Goal: Find specific page/section: Find specific page/section

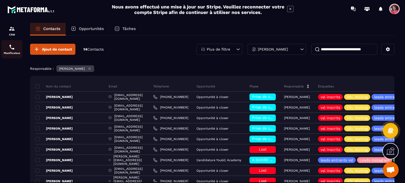
click at [11, 50] on img at bounding box center [12, 47] width 6 height 6
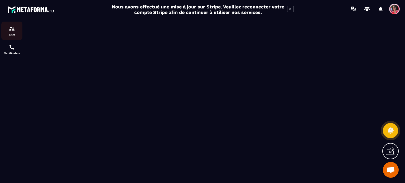
click at [11, 39] on link "CRM" at bounding box center [11, 31] width 21 height 18
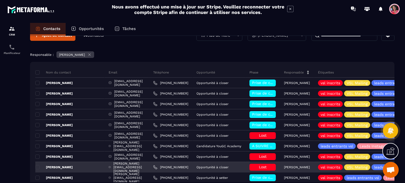
scroll to position [53, 0]
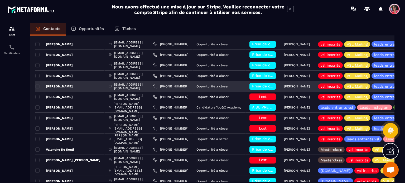
click at [65, 87] on p "[PERSON_NAME]" at bounding box center [53, 86] width 37 height 4
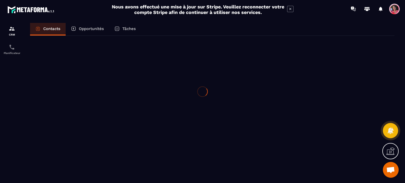
click at [65, 87] on div at bounding box center [202, 91] width 405 height 183
